Goal: Information Seeking & Learning: Learn about a topic

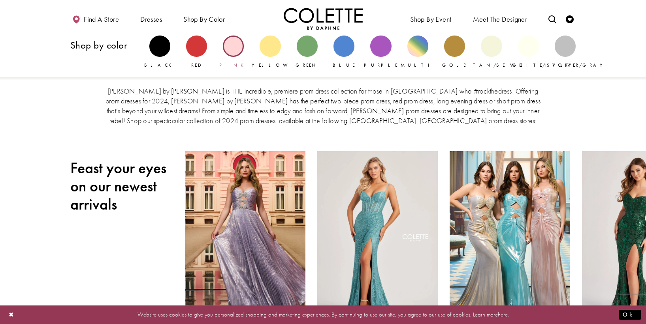
click at [240, 43] on div "Primary block" at bounding box center [233, 46] width 21 height 21
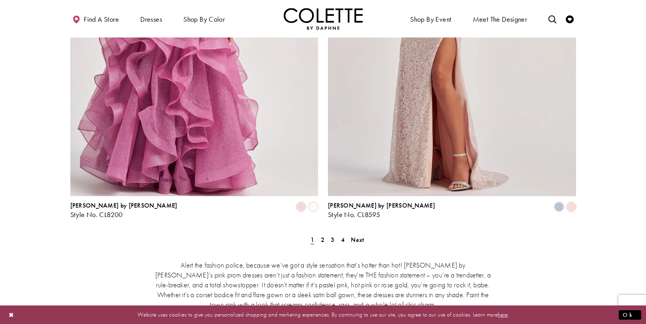
scroll to position [1439, 0]
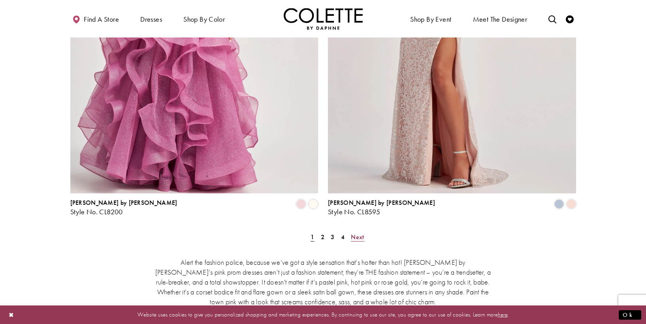
click at [358, 233] on span "Next" at bounding box center [357, 237] width 13 height 8
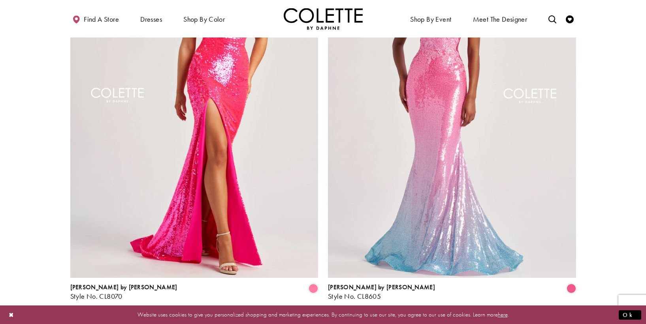
scroll to position [1365, 0]
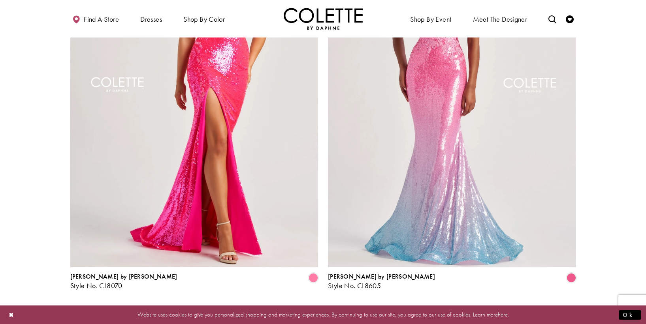
click at [357, 307] on span "Next" at bounding box center [353, 311] width 13 height 8
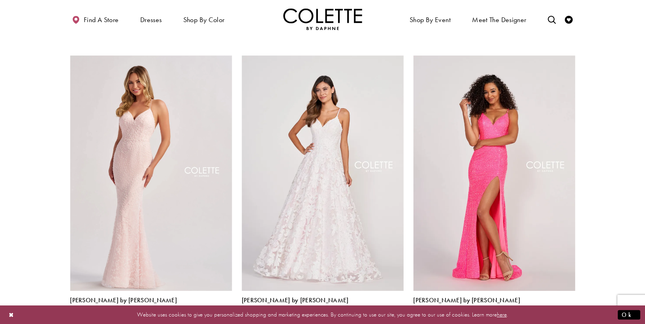
scroll to position [346, 0]
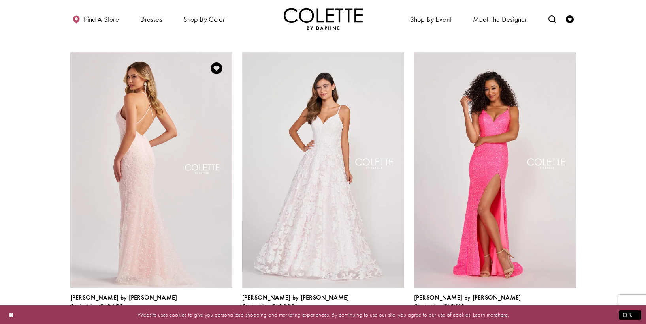
click at [176, 167] on img "Visit Colette by Daphne Style No. CL8655 Page" at bounding box center [151, 170] width 162 height 235
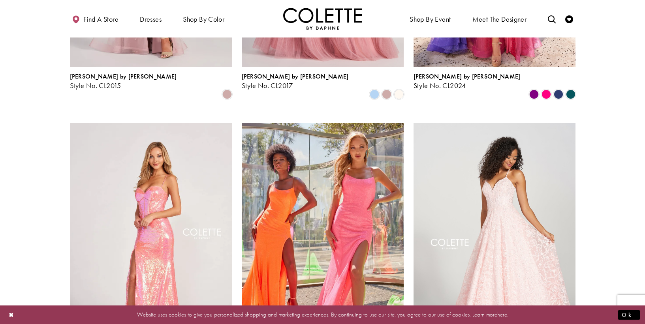
scroll to position [886, 0]
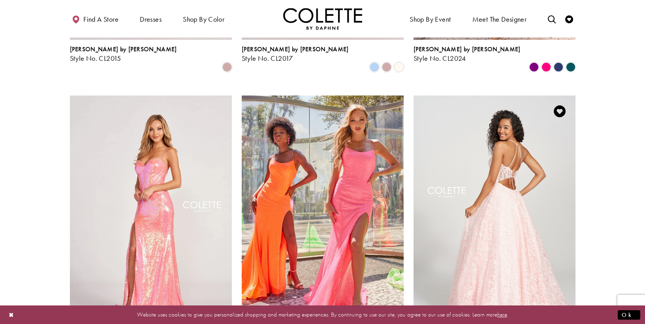
click at [489, 219] on img "Visit Colette by Daphne Style No. CL12204 Page" at bounding box center [494, 213] width 162 height 235
